Goal: Information Seeking & Learning: Understand process/instructions

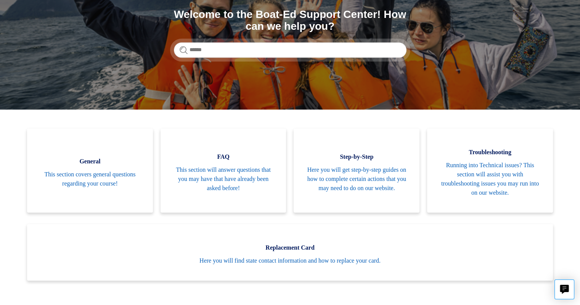
scroll to position [88, 0]
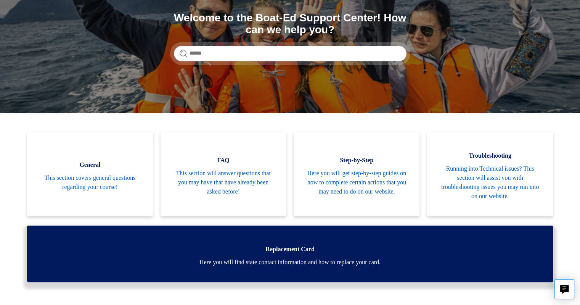
click at [320, 262] on span "Here you will find state contact information and how to replace your card." at bounding box center [290, 261] width 503 height 9
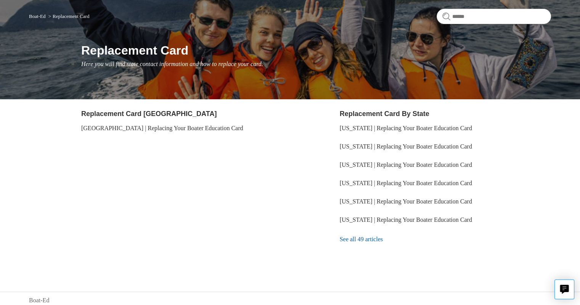
scroll to position [62, 0]
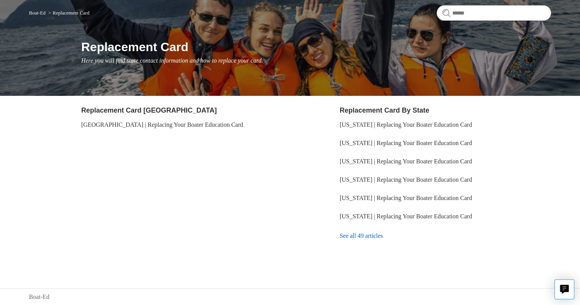
click at [355, 233] on link "See all 49 articles" at bounding box center [445, 235] width 211 height 21
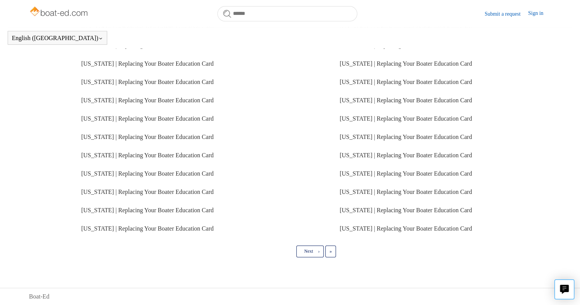
scroll to position [170, 0]
click at [308, 254] on span "Next" at bounding box center [308, 251] width 9 height 5
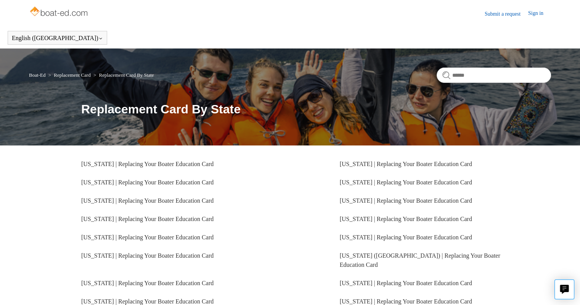
scroll to position [100, 0]
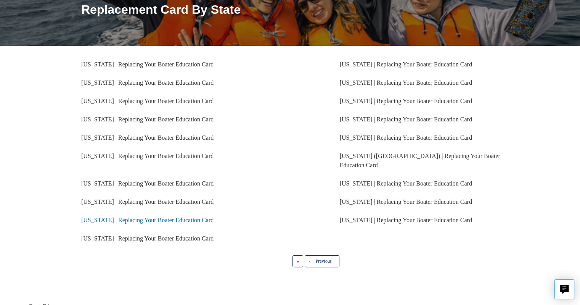
click at [166, 217] on link "Alabama | Replacing Your Boater Education Card" at bounding box center [147, 220] width 132 height 6
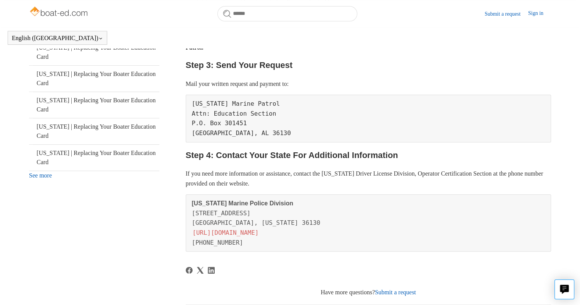
scroll to position [244, 0]
